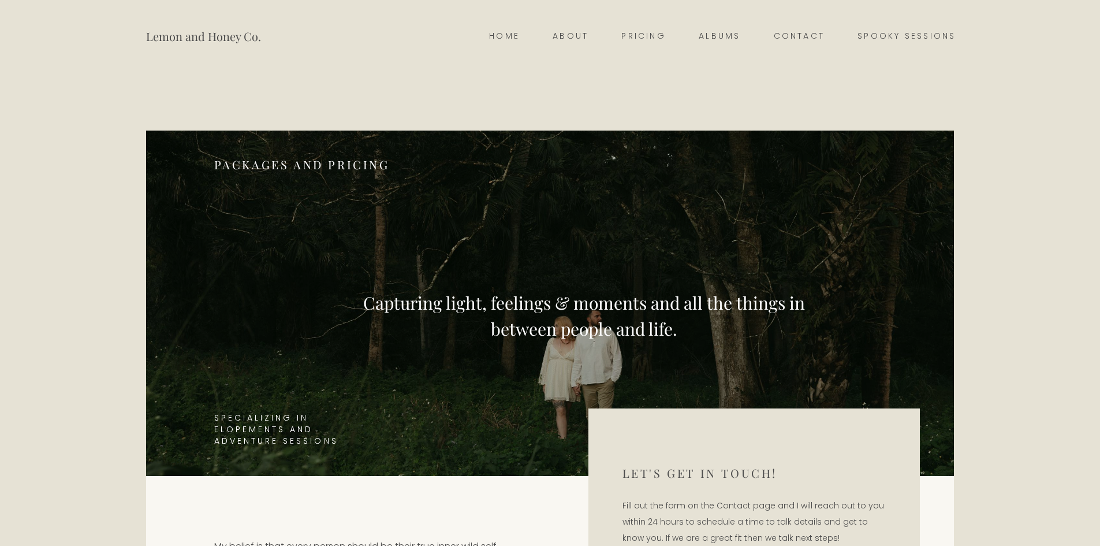
click at [634, 31] on link "Pricing" at bounding box center [643, 36] width 77 height 16
click at [648, 33] on link "Pricing" at bounding box center [643, 36] width 77 height 16
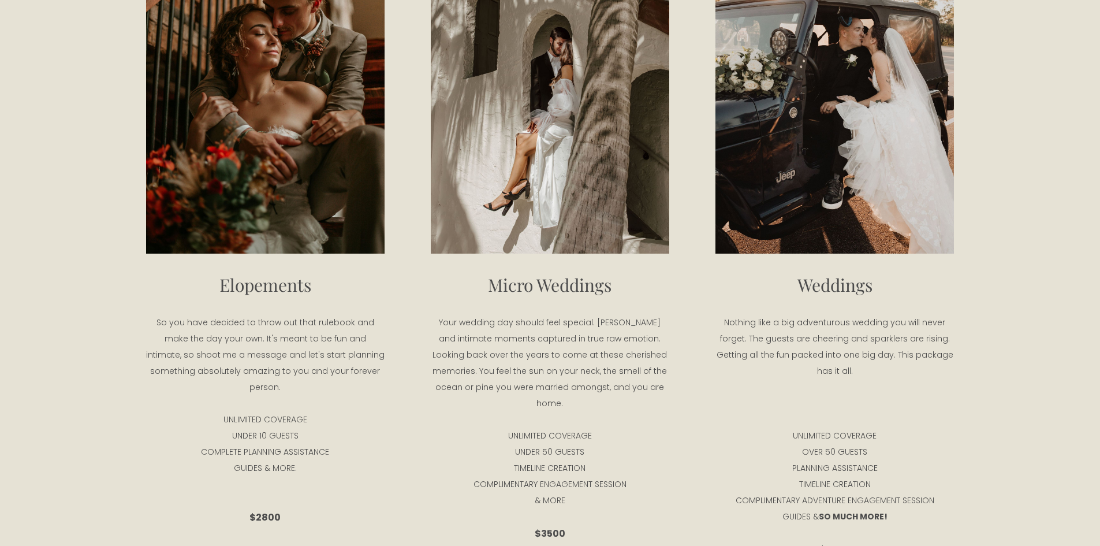
scroll to position [2079, 0]
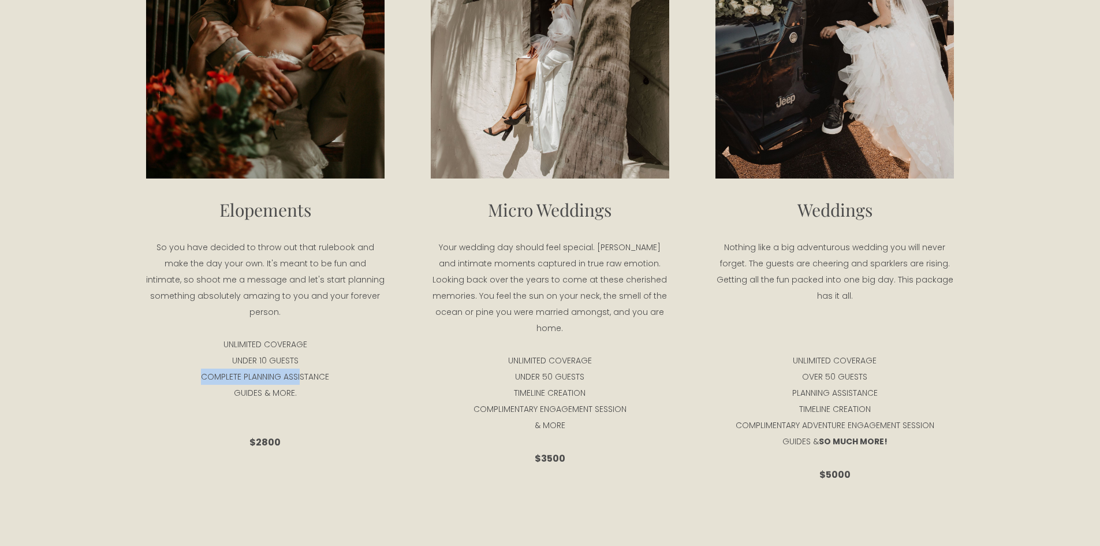
drag, startPoint x: 196, startPoint y: 368, endPoint x: 301, endPoint y: 370, distance: 105.7
click at [301, 370] on p "COMPLETE PLANNING ASSISTANCE" at bounding box center [265, 376] width 238 height 16
click at [316, 370] on p "COMPLETE PLANNING ASSISTANCE" at bounding box center [265, 376] width 238 height 16
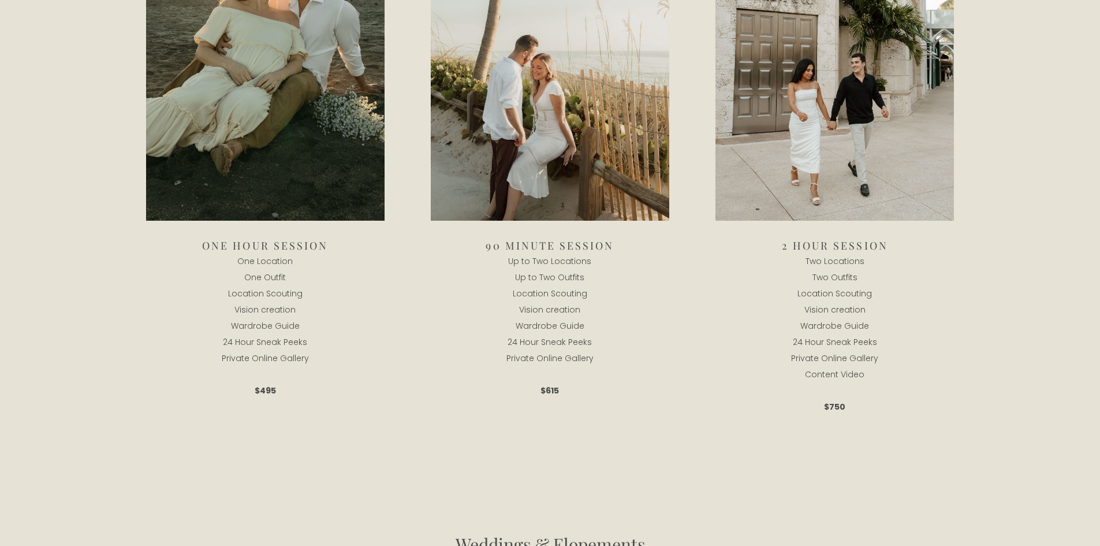
scroll to position [1213, 0]
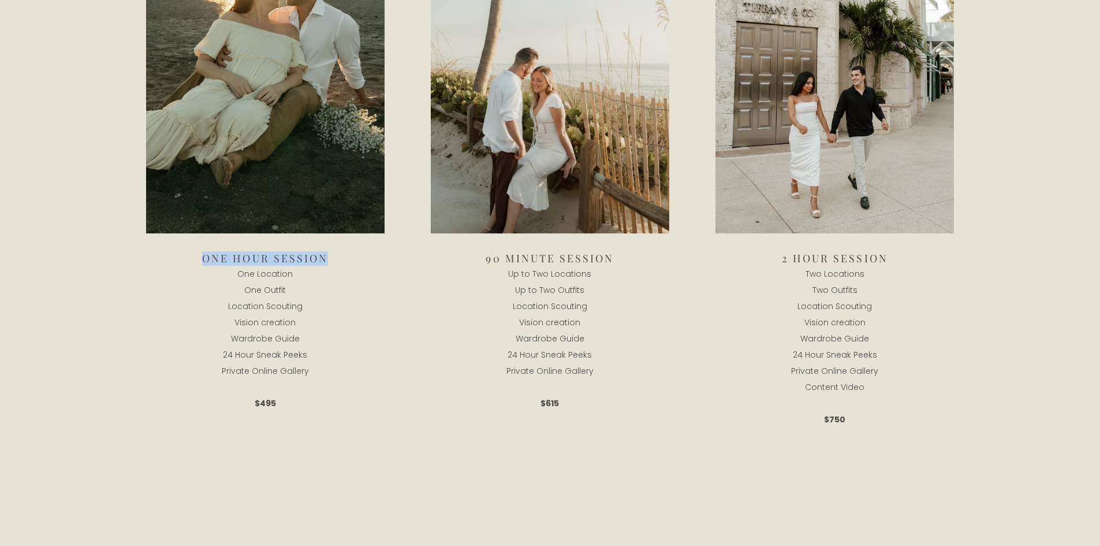
drag, startPoint x: 205, startPoint y: 261, endPoint x: 343, endPoint y: 265, distance: 138.1
click at [343, 265] on h4 "One Hour session" at bounding box center [265, 259] width 238 height 14
click at [317, 357] on p "24 Hour Sneak Peeks" at bounding box center [265, 354] width 238 height 16
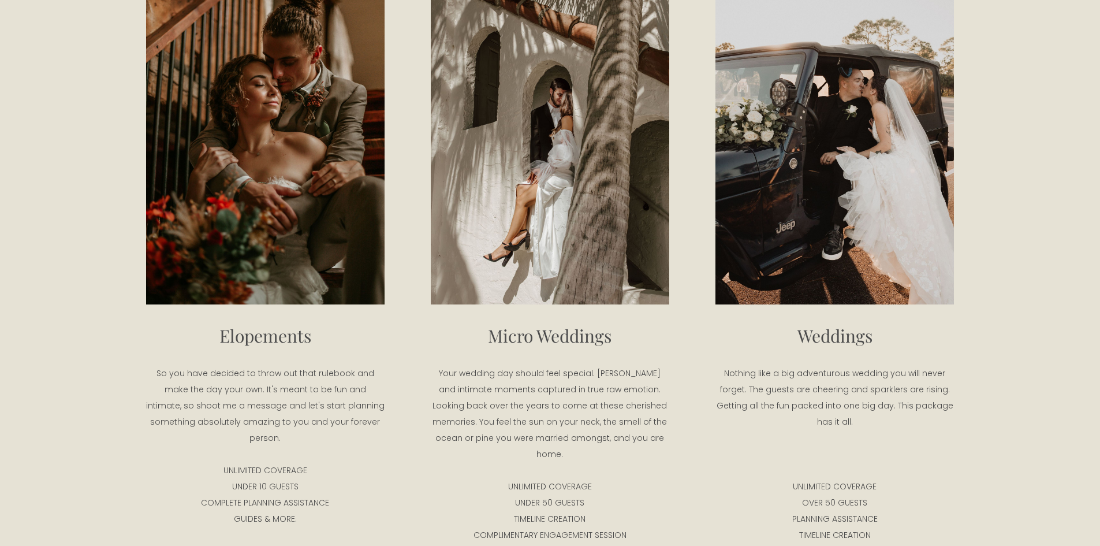
scroll to position [2136, 0]
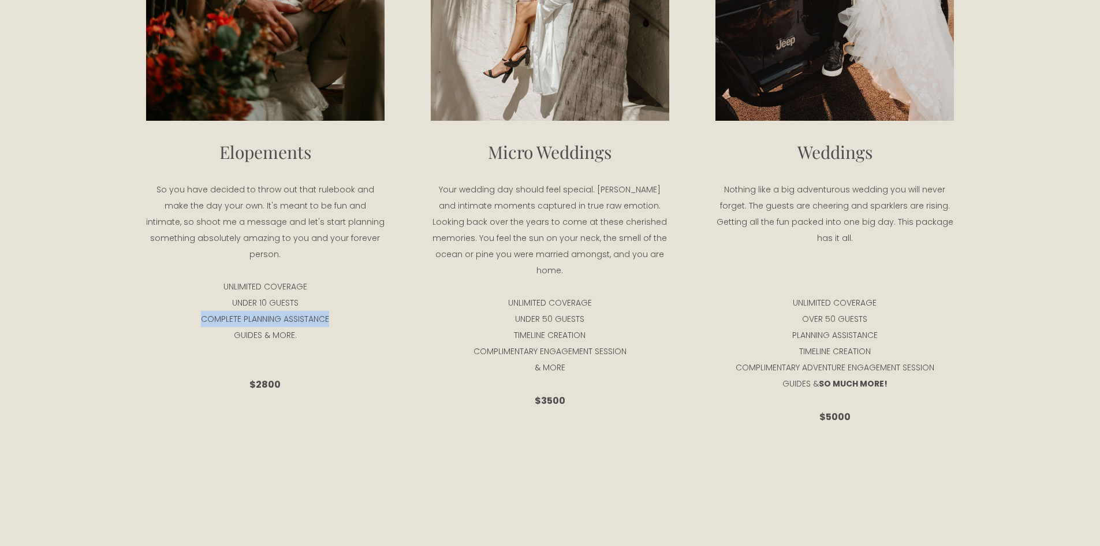
drag, startPoint x: 181, startPoint y: 301, endPoint x: 386, endPoint y: 312, distance: 205.3
click at [386, 312] on div "Elopements So you have decided to throw out that rulebook and make the day your…" at bounding box center [550, 106] width 855 height 687
click at [381, 330] on p "GUIDES & MORE." at bounding box center [265, 335] width 238 height 16
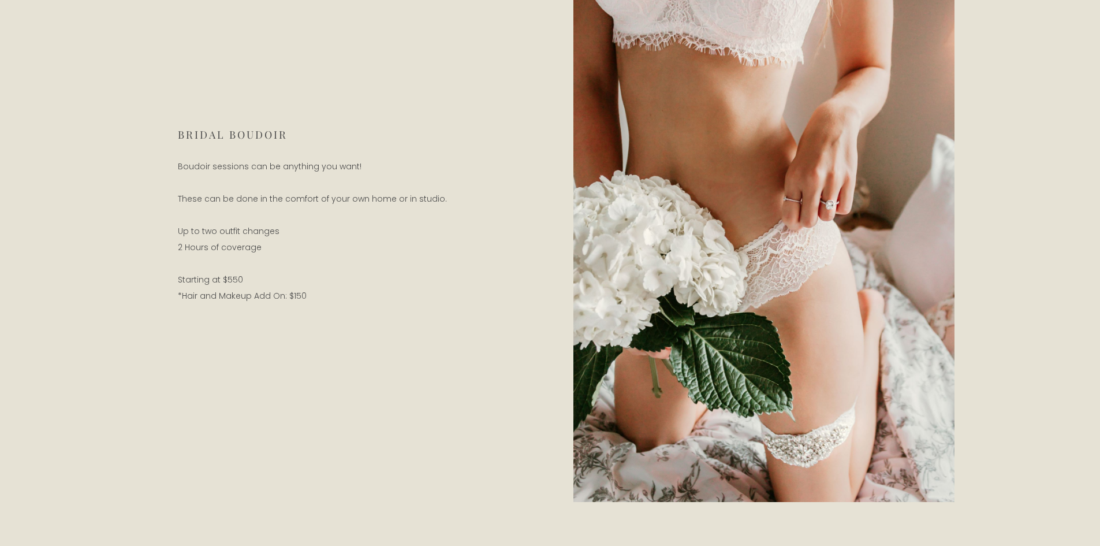
scroll to position [4273, 0]
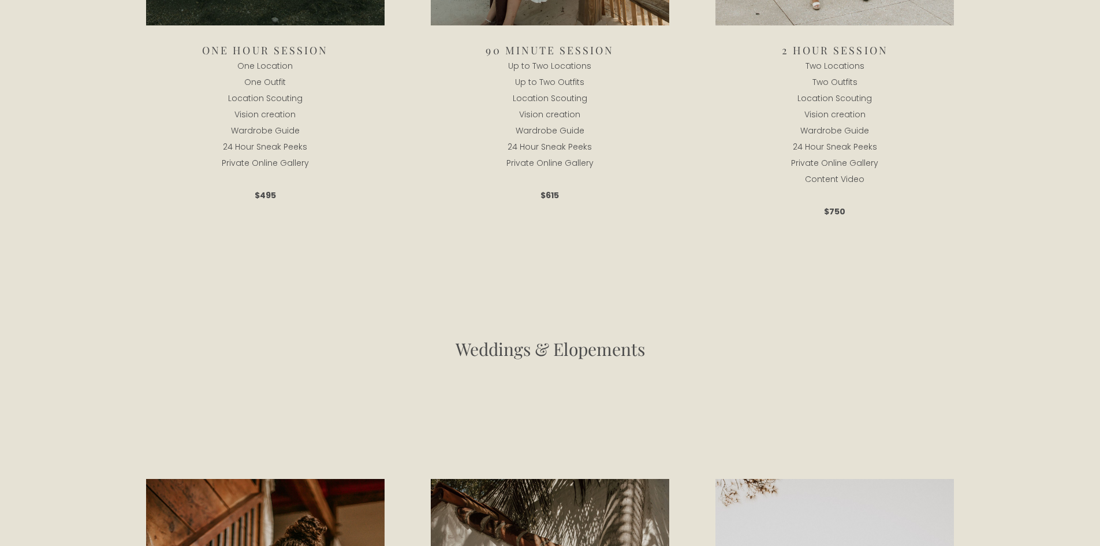
drag, startPoint x: 483, startPoint y: 349, endPoint x: 450, endPoint y: 197, distance: 156.1
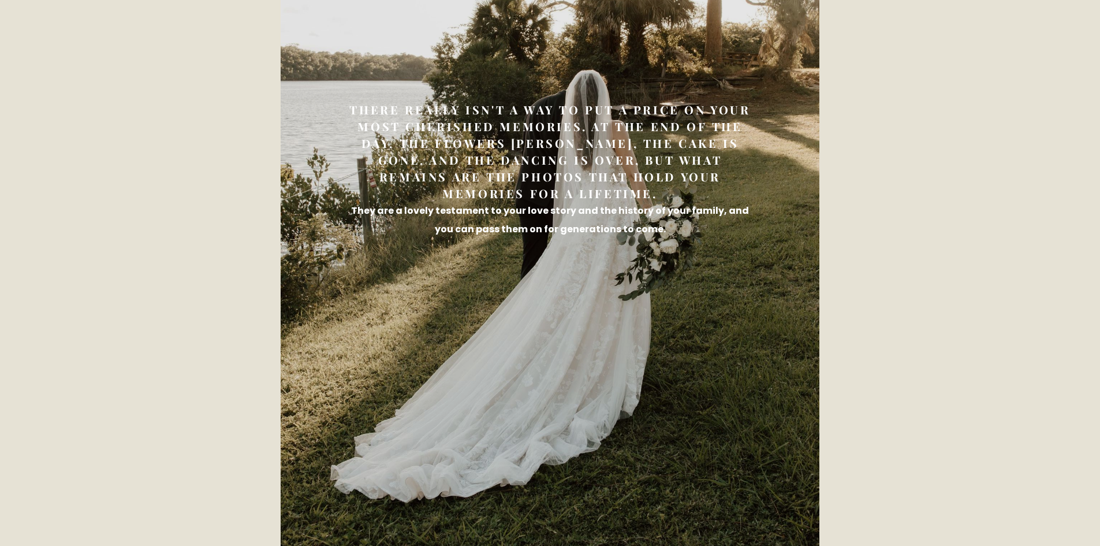
drag, startPoint x: 465, startPoint y: 360, endPoint x: 480, endPoint y: 492, distance: 133.0
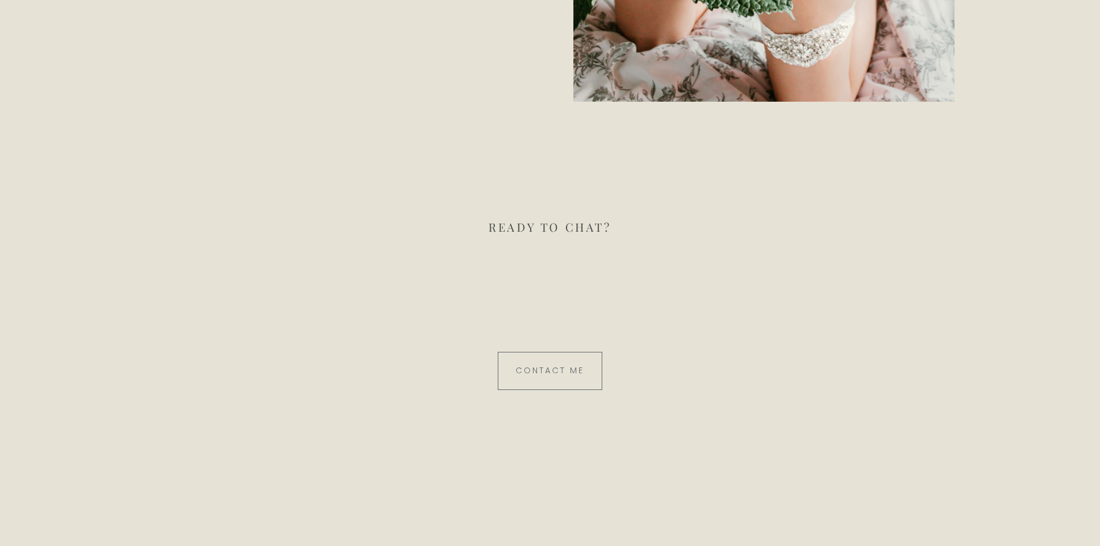
scroll to position [4726, 0]
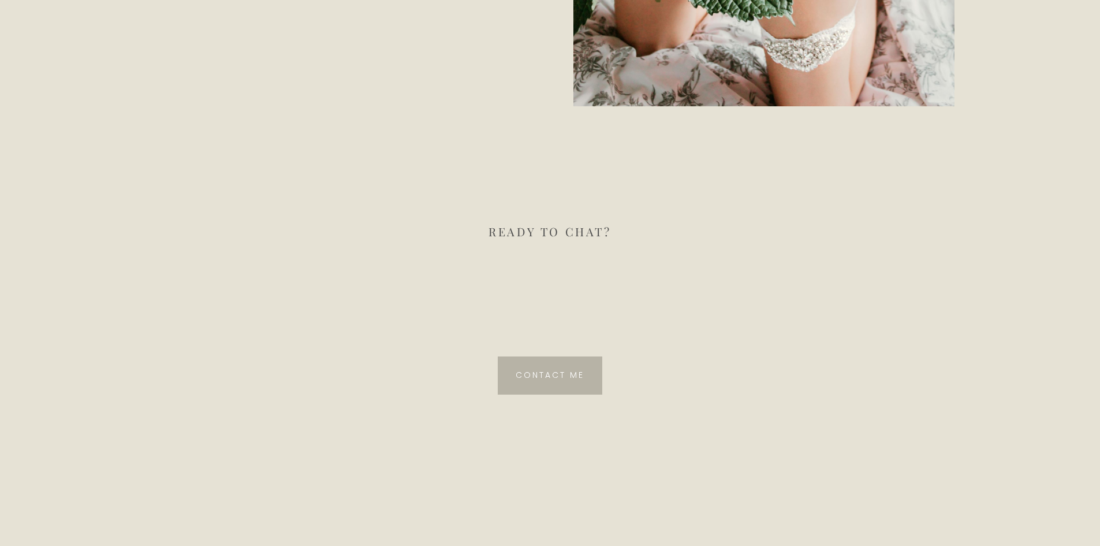
click at [546, 369] on span "Contact me" at bounding box center [550, 375] width 68 height 12
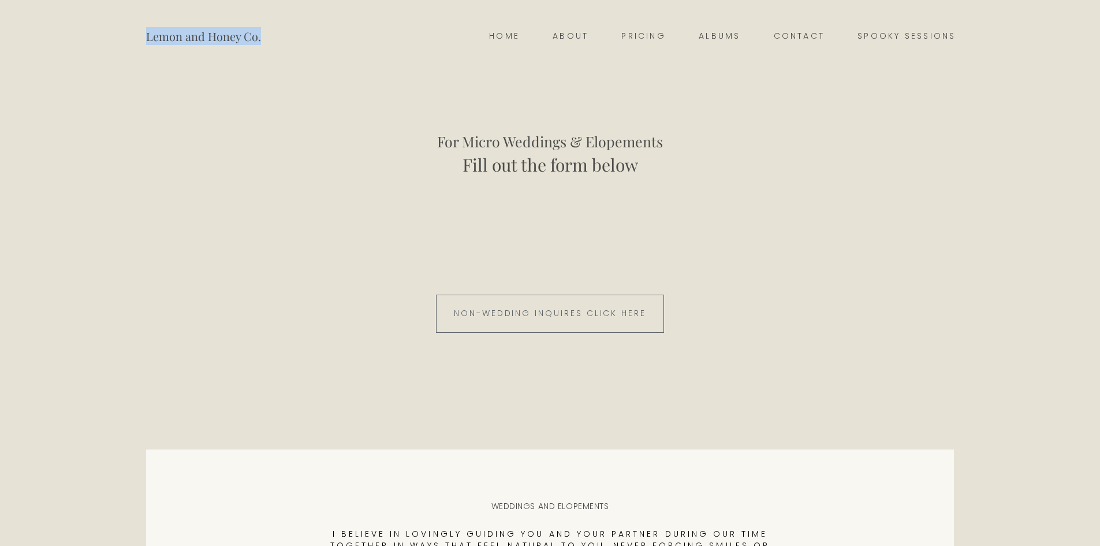
drag, startPoint x: 141, startPoint y: 36, endPoint x: 260, endPoint y: 38, distance: 119.0
click at [260, 38] on nav "Lemon and Honey Co. Home About Pricing Albums Contact Spooky Sessions" at bounding box center [549, 36] width 1047 height 72
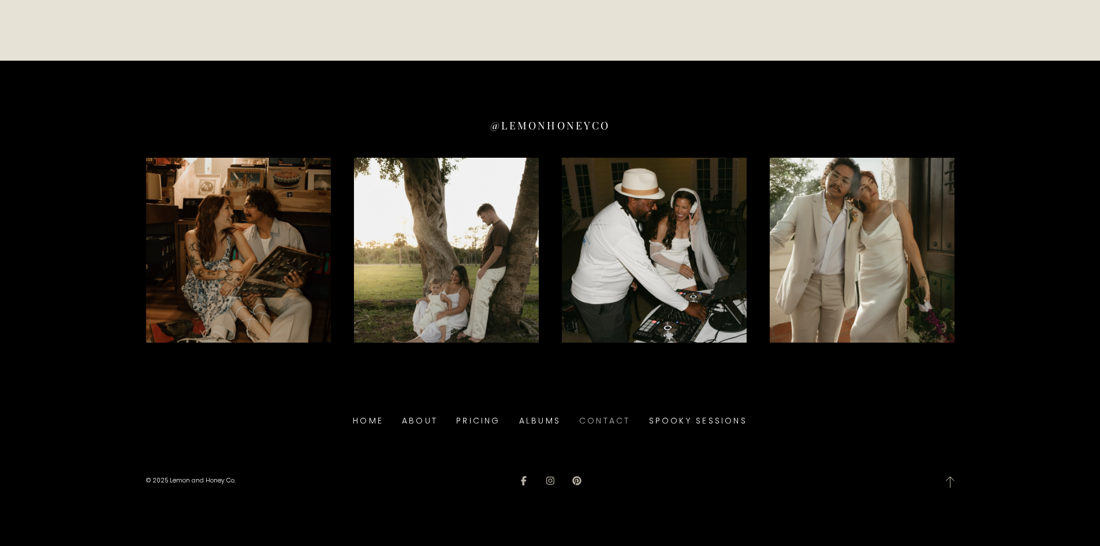
drag, startPoint x: 774, startPoint y: 193, endPoint x: 763, endPoint y: 340, distance: 146.5
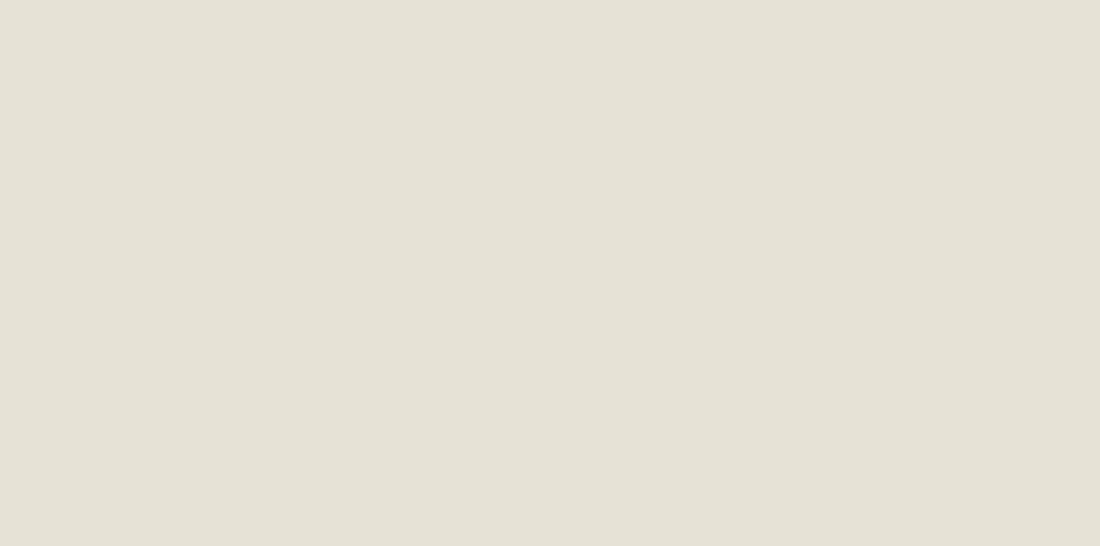
scroll to position [1791, 0]
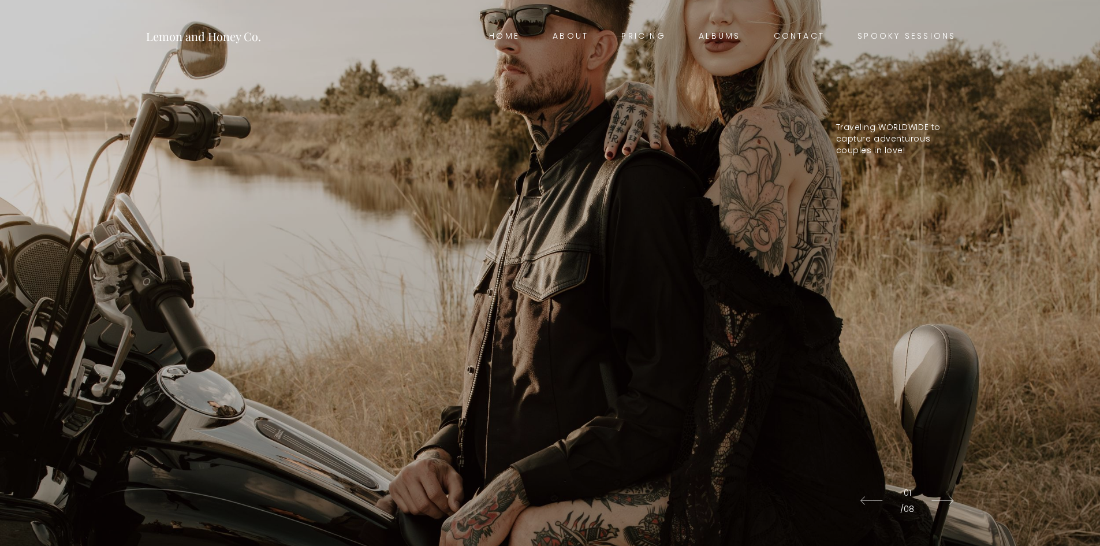
click at [715, 37] on link "Albums" at bounding box center [720, 36] width 74 height 16
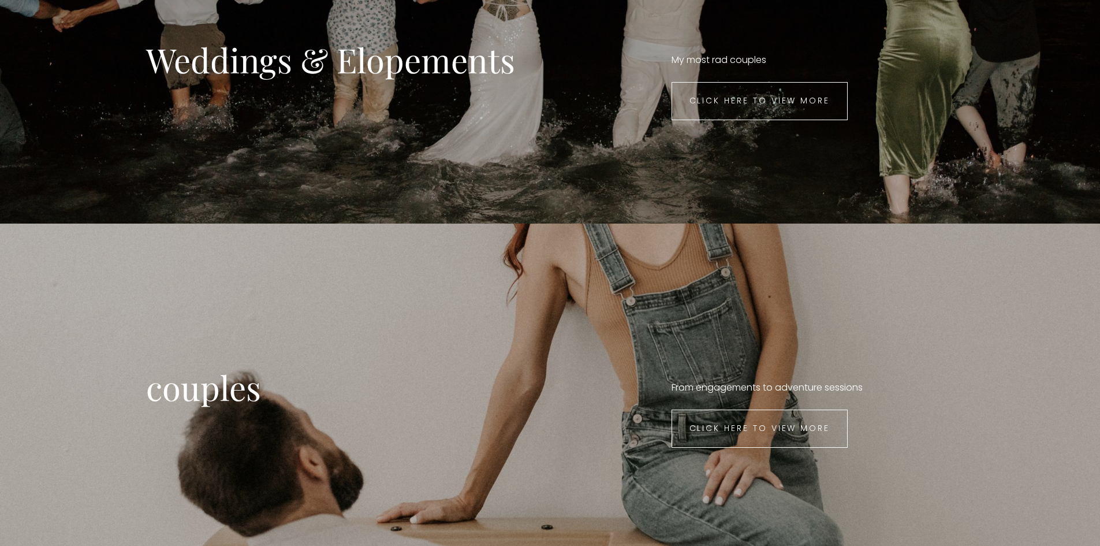
scroll to position [462, 0]
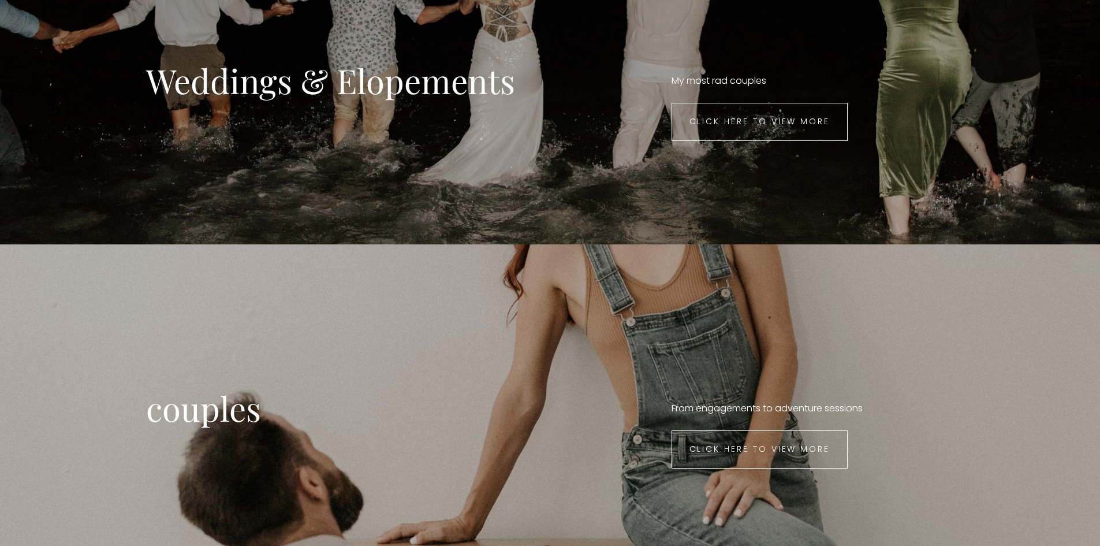
click at [752, 99] on div "Weddings & Elopements Click here to view more My most rad couples" at bounding box center [550, 80] width 808 height 211
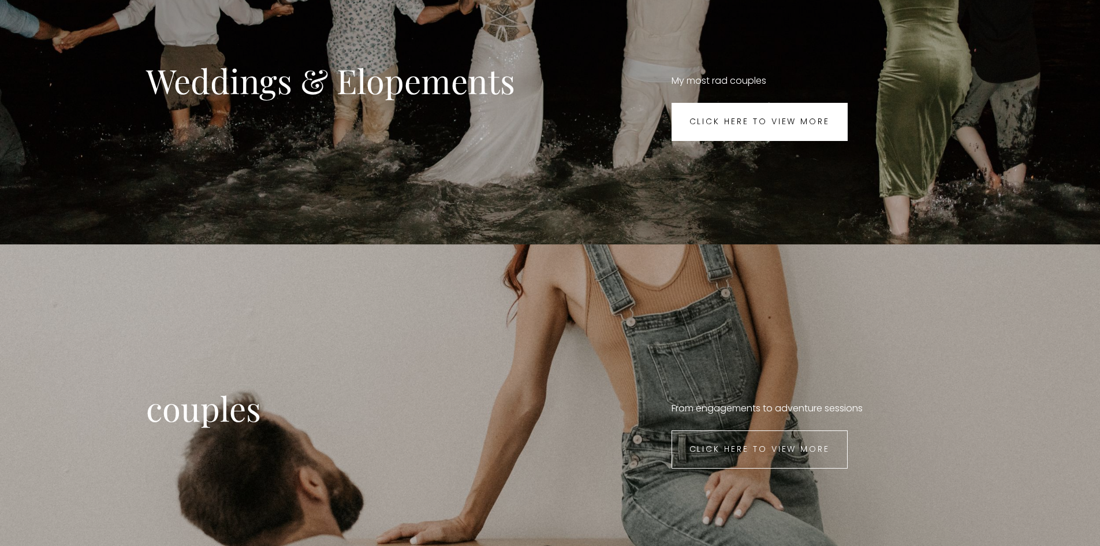
click at [752, 114] on link "Click here to view more" at bounding box center [760, 122] width 177 height 38
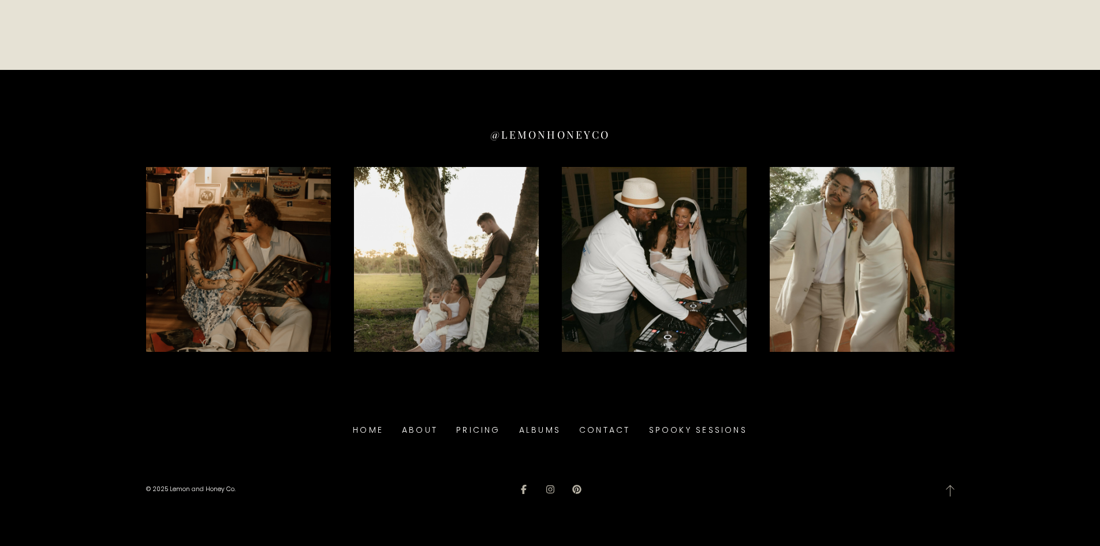
scroll to position [9378, 0]
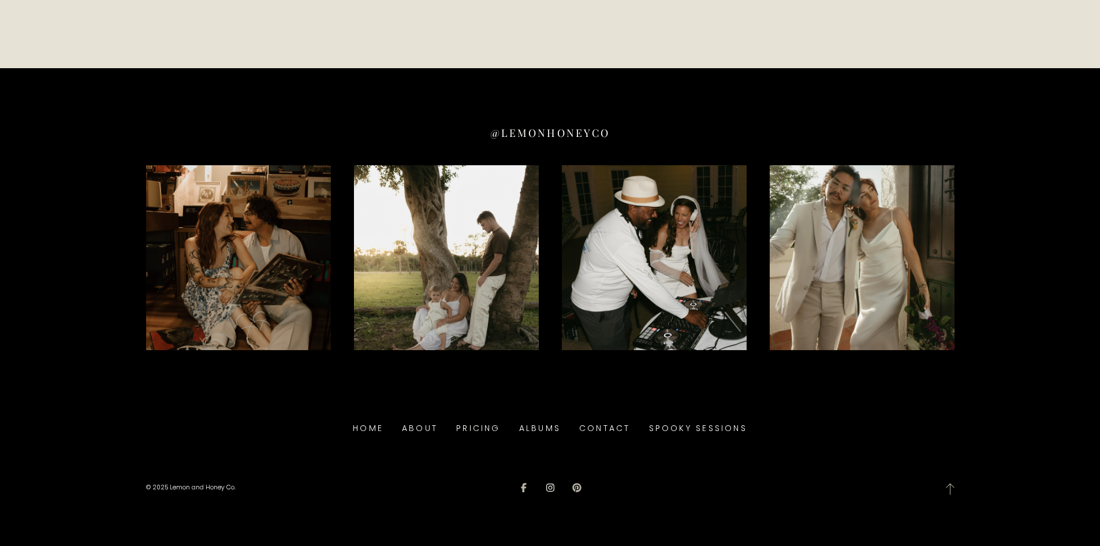
click at [550, 483] on icon at bounding box center [550, 487] width 8 height 8
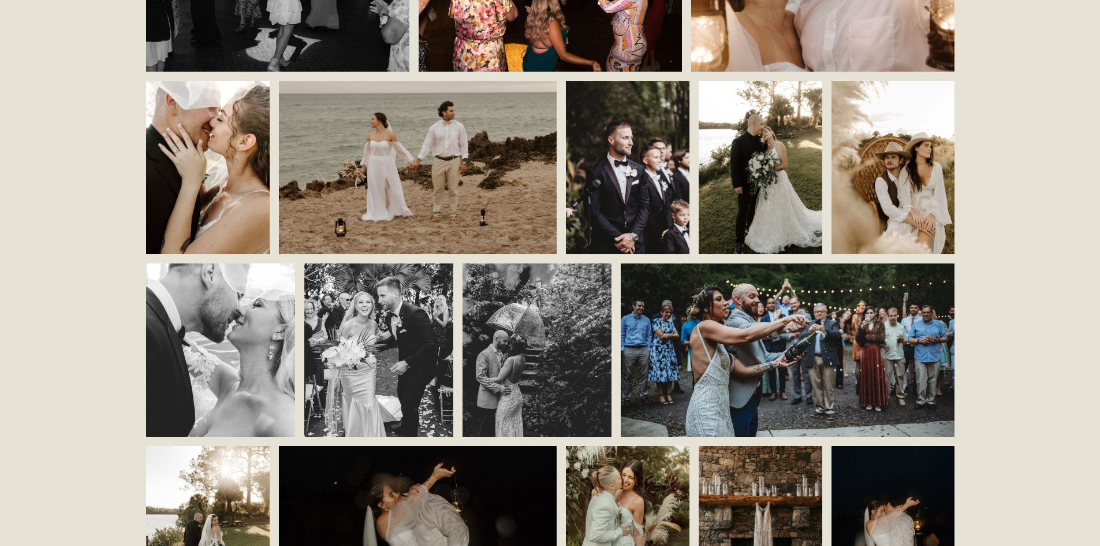
drag, startPoint x: 691, startPoint y: 427, endPoint x: 637, endPoint y: 233, distance: 200.9
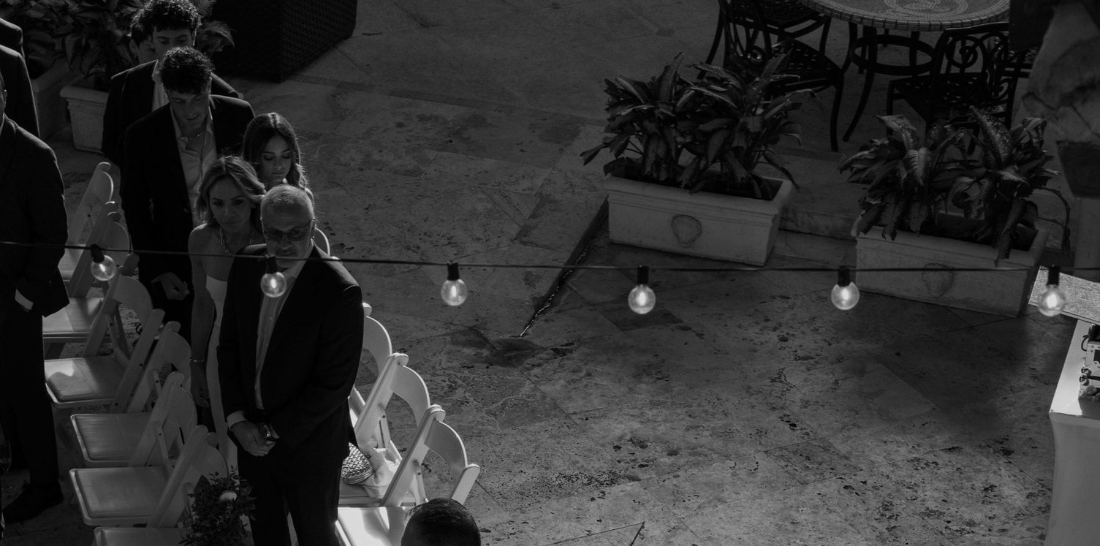
scroll to position [0, 0]
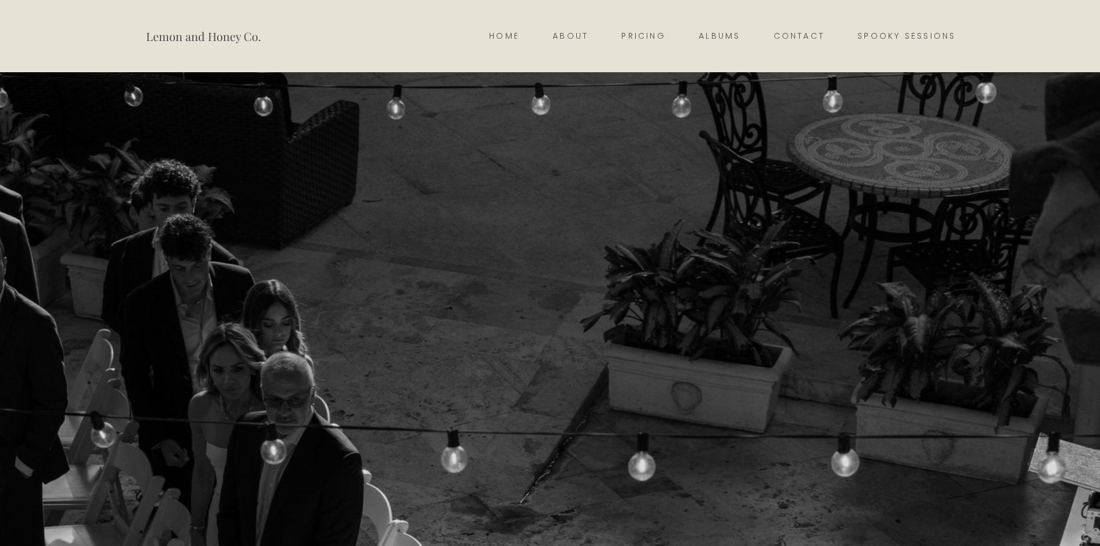
drag, startPoint x: 606, startPoint y: 294, endPoint x: 250, endPoint y: 135, distance: 390.3
